Goal: Task Accomplishment & Management: Manage account settings

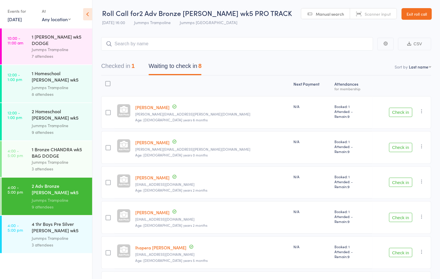
click at [58, 155] on div "1 Bronze CHANDRA wk5 BAG DODGE" at bounding box center [59, 152] width 55 height 13
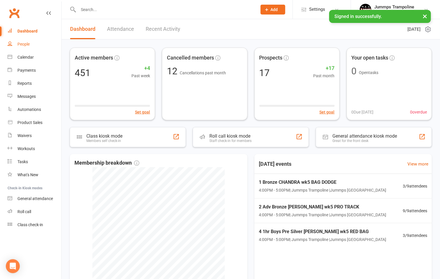
click at [20, 44] on div "People" at bounding box center [23, 44] width 12 height 5
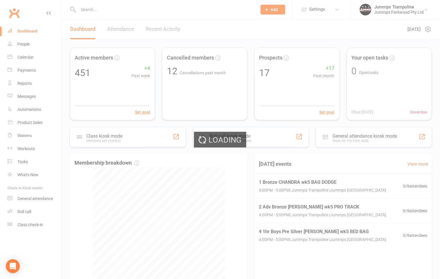
click at [29, 58] on div "Loading" at bounding box center [220, 139] width 440 height 279
select select "100"
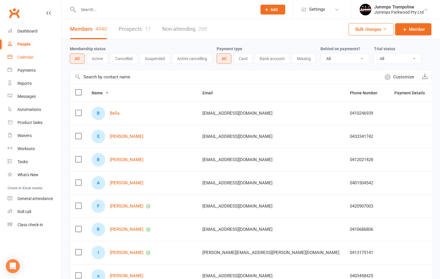
click at [35, 56] on link "Calendar" at bounding box center [35, 57] width 54 height 13
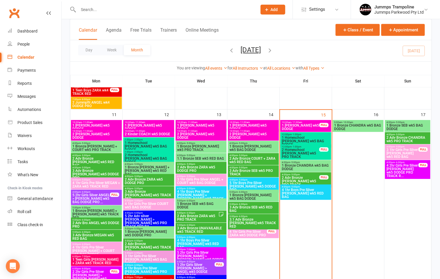
scroll to position [445, 0]
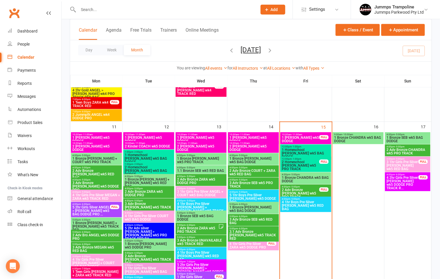
click at [319, 178] on span "1 Bronze CHANDRA wk5 BAG DODGE" at bounding box center [305, 179] width 49 height 7
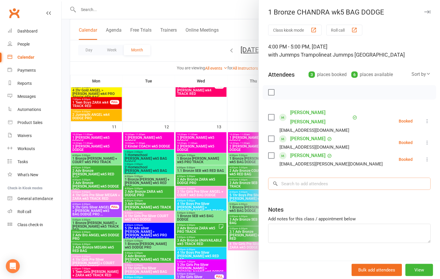
click at [356, 178] on input "search" at bounding box center [349, 184] width 162 height 12
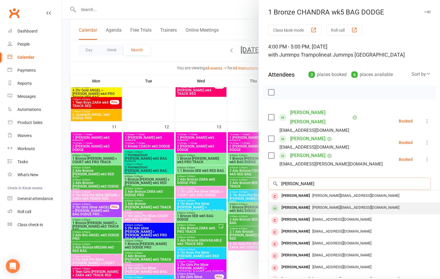
type input "aubrey"
click at [314, 205] on span "billie@mediabooth.com.au" at bounding box center [355, 207] width 87 height 4
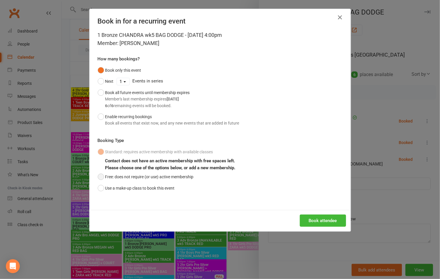
click at [107, 181] on button "Free: does not require (or use) active membership" at bounding box center [146, 176] width 96 height 11
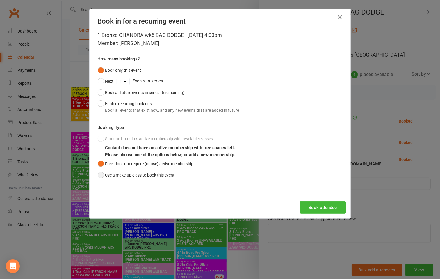
click at [98, 175] on button "Use a make-up class to book this event" at bounding box center [136, 175] width 77 height 11
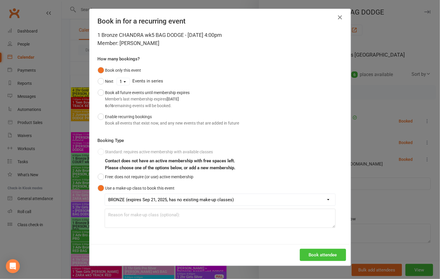
click at [322, 259] on button "Book attendee" at bounding box center [322, 255] width 46 height 12
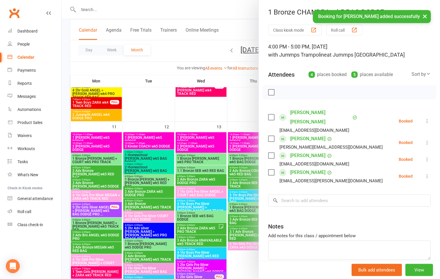
click at [177, 242] on div at bounding box center [251, 139] width 378 height 279
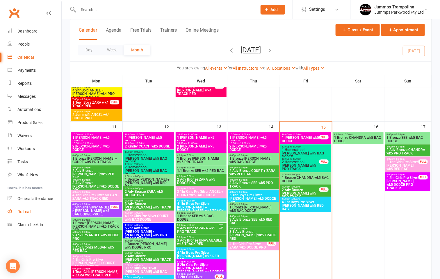
click at [26, 213] on div "Roll call" at bounding box center [24, 211] width 14 height 5
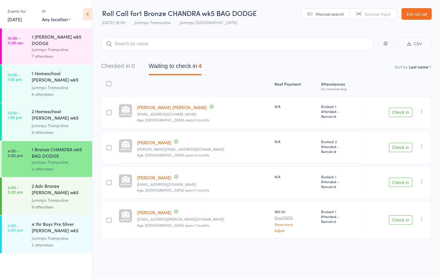
click at [59, 184] on div "2 Adv Bronze [PERSON_NAME] wk5 PRO TRACK" at bounding box center [59, 190] width 55 height 14
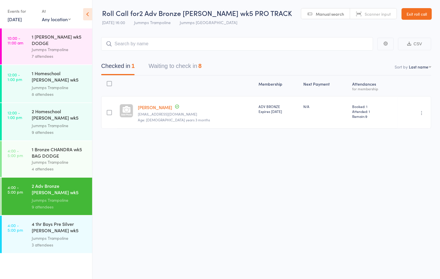
click at [163, 71] on button "Waiting to check in 8" at bounding box center [174, 67] width 53 height 15
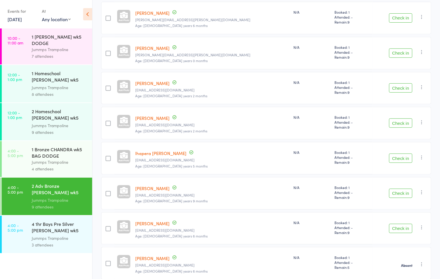
scroll to position [105, 0]
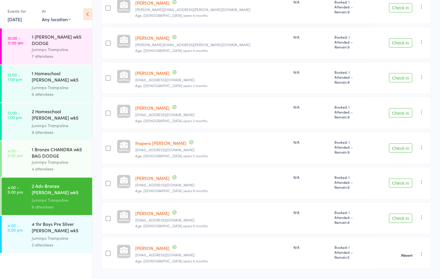
click at [398, 116] on button "Check in" at bounding box center [400, 112] width 23 height 9
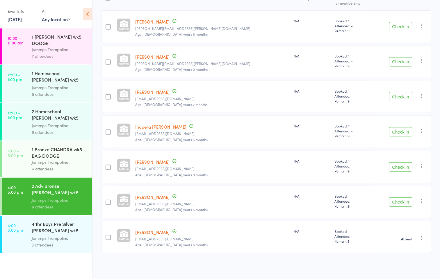
click at [28, 155] on link "4:00 - 5:00 pm 1 Bronze CHANDRA wk5 BAG DODGE Jummps Trampoline 4 attendees" at bounding box center [47, 159] width 90 height 36
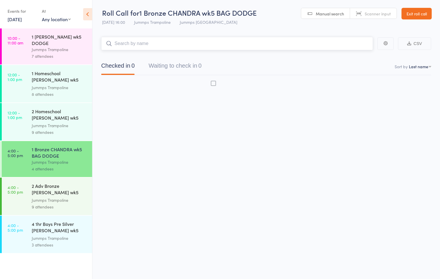
scroll to position [0, 0]
click at [51, 159] on div "Jummps Trampoline" at bounding box center [59, 162] width 55 height 7
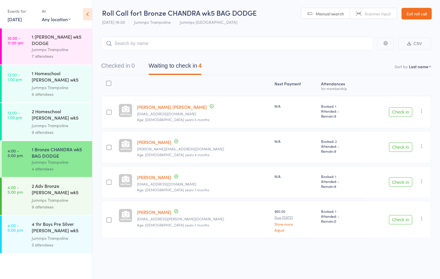
click at [123, 71] on button "Checked in 0" at bounding box center [117, 67] width 33 height 15
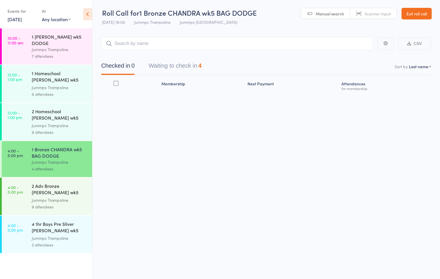
click at [168, 64] on button "Waiting to check in 4" at bounding box center [174, 67] width 53 height 15
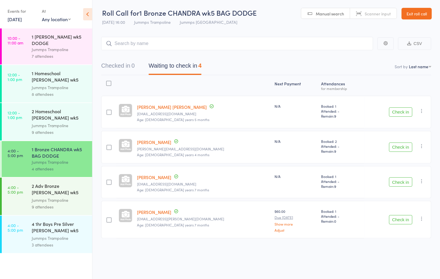
click at [67, 228] on div "4 1hr Boys Pre Silver [PERSON_NAME] wk5 RED BAG" at bounding box center [59, 228] width 55 height 14
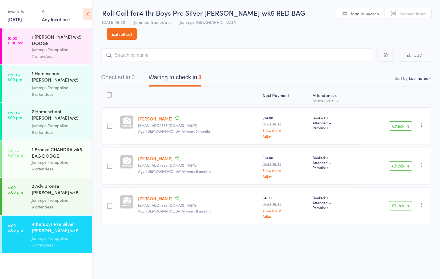
click at [252, 71] on nav "Checked in 0 Waiting to check in 3" at bounding box center [266, 78] width 344 height 15
click at [407, 121] on button "Check in" at bounding box center [400, 125] width 23 height 9
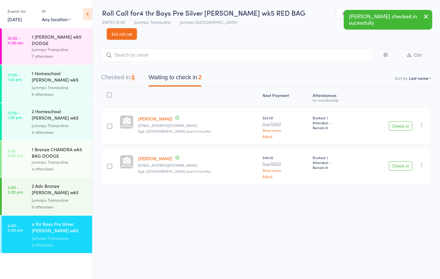
click at [405, 121] on button "Check in" at bounding box center [400, 125] width 23 height 9
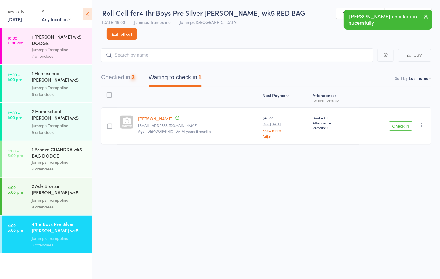
click at [403, 121] on button "Check in" at bounding box center [400, 125] width 23 height 9
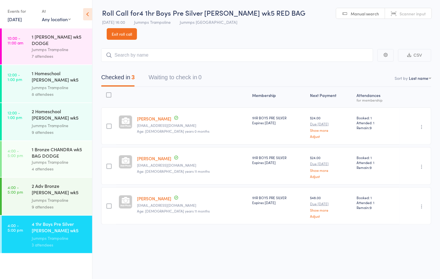
click at [62, 197] on div "Jummps Trampoline" at bounding box center [59, 200] width 55 height 7
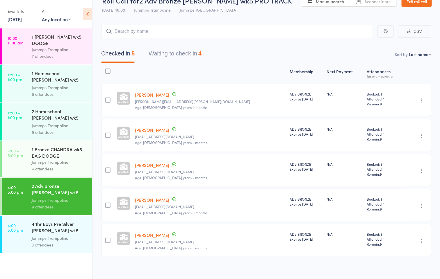
scroll to position [18, 0]
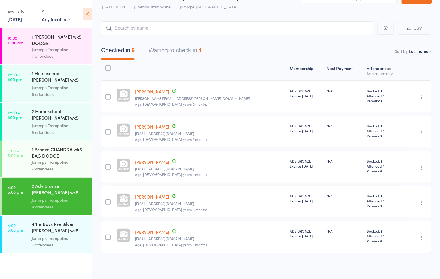
click at [160, 45] on button "Waiting to check in 4" at bounding box center [174, 51] width 53 height 15
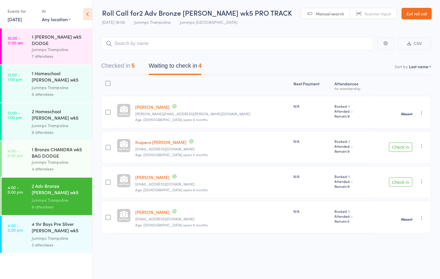
scroll to position [0, 0]
click at [389, 186] on button "Check in" at bounding box center [400, 181] width 23 height 9
click at [396, 143] on button "Check in" at bounding box center [400, 147] width 23 height 9
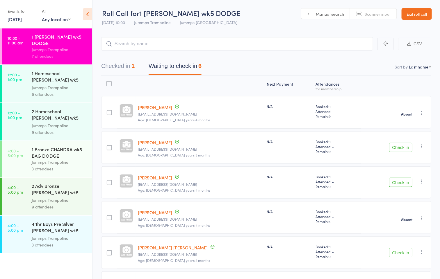
click at [406, 13] on link "Exit roll call" at bounding box center [416, 14] width 30 height 12
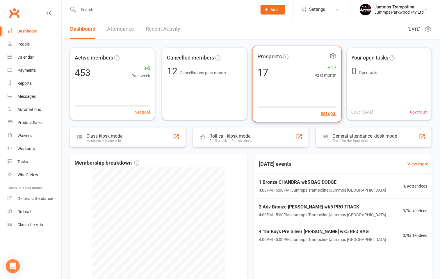
click at [278, 77] on div "17 +17 Past month" at bounding box center [296, 72] width 79 height 13
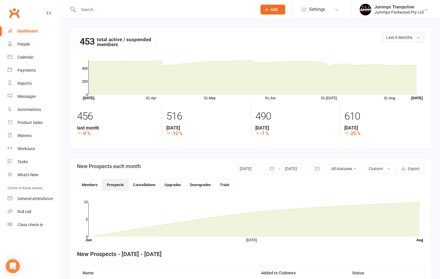
click at [394, 37] on span "Last 6 Months" at bounding box center [399, 37] width 26 height 5
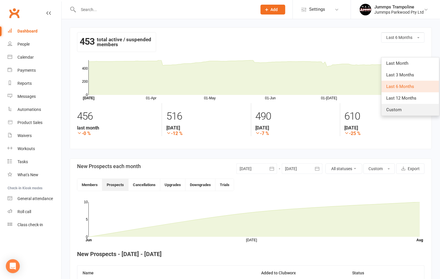
click at [399, 108] on span "Custom" at bounding box center [393, 109] width 15 height 5
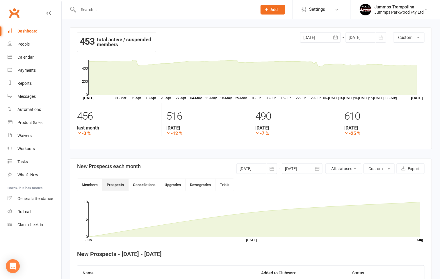
click at [319, 37] on div at bounding box center [320, 37] width 41 height 10
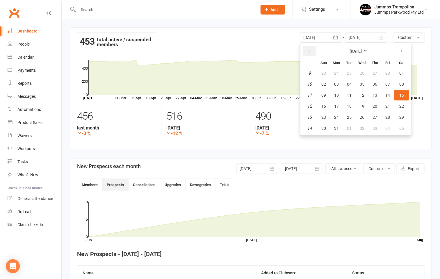
click at [310, 53] on icon "button" at bounding box center [309, 51] width 4 height 5
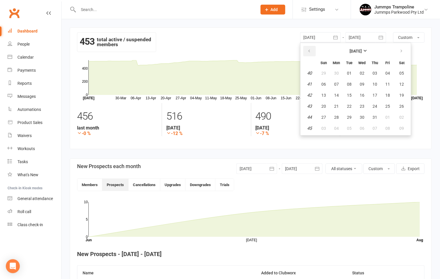
click at [310, 53] on icon "button" at bounding box center [309, 51] width 4 height 5
click at [310, 53] on button "button" at bounding box center [309, 51] width 12 height 10
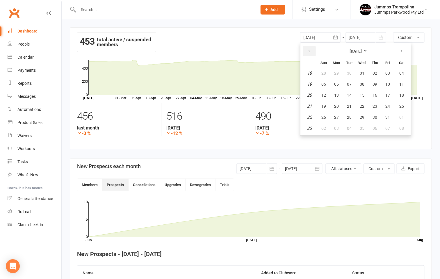
click at [310, 53] on button "button" at bounding box center [309, 51] width 12 height 10
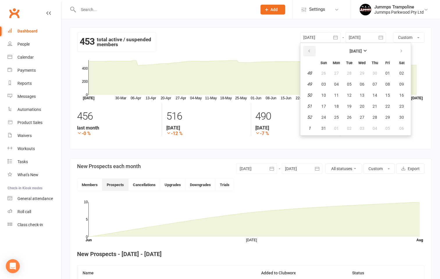
click at [310, 53] on button "button" at bounding box center [309, 51] width 12 height 10
click at [399, 53] on icon "button" at bounding box center [401, 51] width 4 height 5
click at [311, 51] on icon "button" at bounding box center [309, 51] width 4 height 5
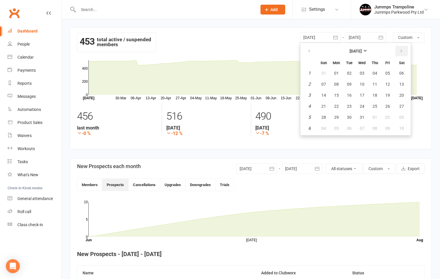
click at [399, 51] on icon "button" at bounding box center [401, 51] width 4 height 5
click at [372, 73] on span "01" at bounding box center [374, 73] width 5 height 5
type input "[DATE]"
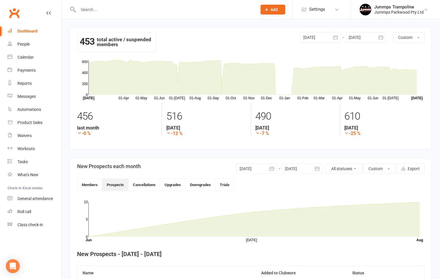
click at [31, 32] on div "Dashboard" at bounding box center [27, 31] width 20 height 5
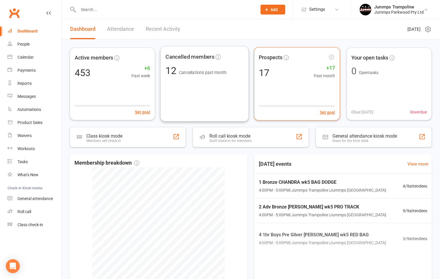
click at [261, 94] on div "Prospects 17 +17 Past month Set goal" at bounding box center [297, 83] width 86 height 73
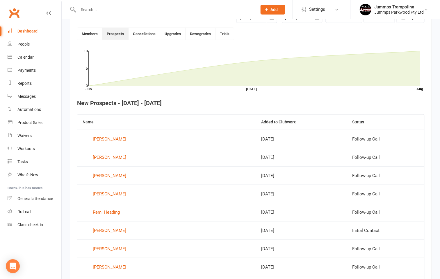
scroll to position [159, 0]
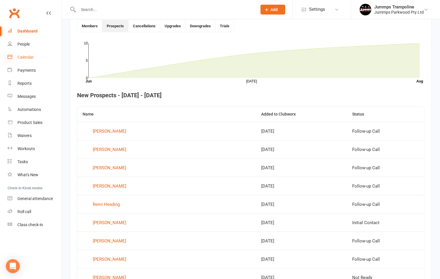
click at [11, 56] on icon at bounding box center [10, 56] width 5 height 5
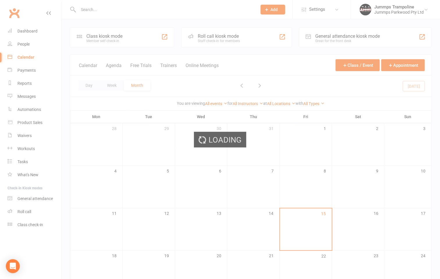
click at [16, 43] on div "Loading" at bounding box center [220, 139] width 440 height 279
click at [17, 41] on div "Loading" at bounding box center [220, 139] width 440 height 279
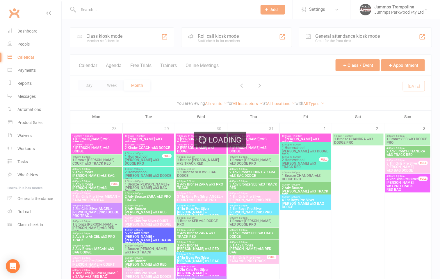
click at [16, 42] on div "Loading" at bounding box center [220, 139] width 440 height 279
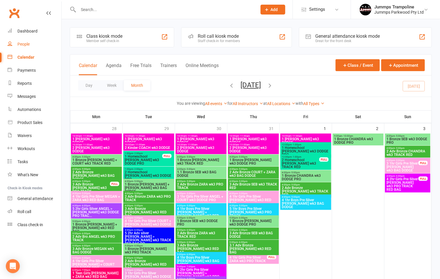
click at [19, 41] on link "People" at bounding box center [35, 44] width 54 height 13
click at [0, 0] on div "Loading" at bounding box center [0, 0] width 0 height 0
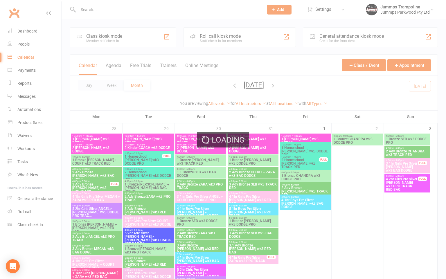
select select "100"
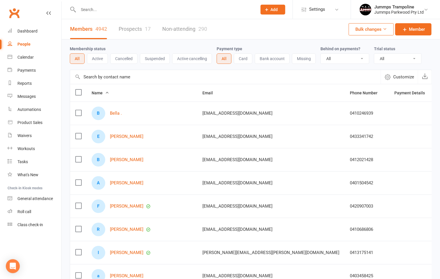
click at [125, 21] on link "Prospects 17" at bounding box center [135, 29] width 32 height 20
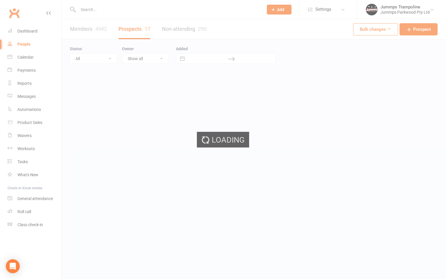
select select "100"
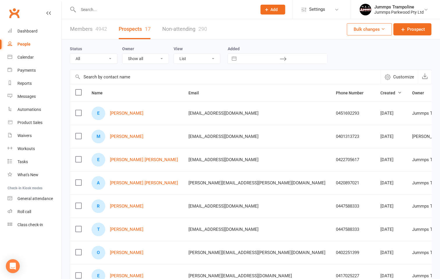
drag, startPoint x: 300, startPoint y: 117, endPoint x: 270, endPoint y: 117, distance: 29.3
click at [375, 117] on td "[DATE]" at bounding box center [391, 113] width 32 height 23
